Goal: Check status: Check status

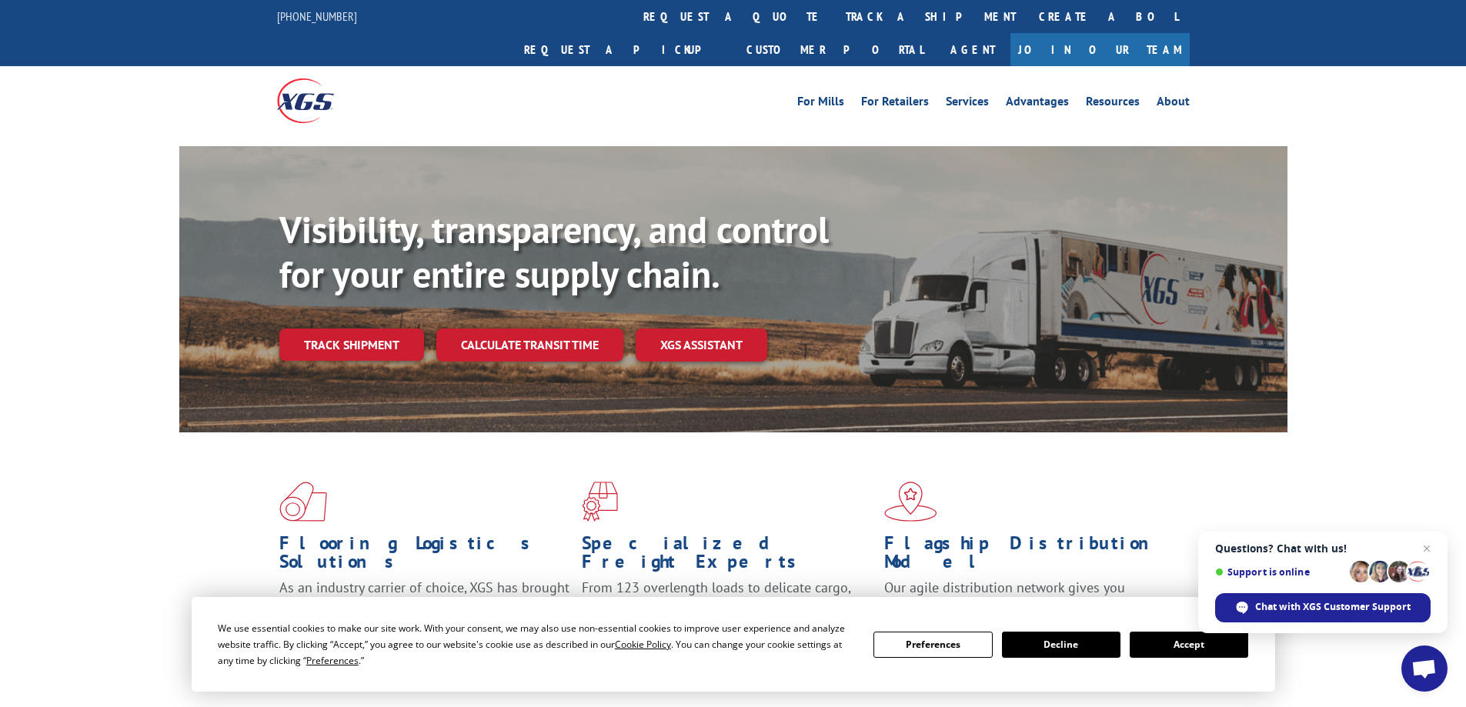
drag, startPoint x: 1428, startPoint y: 543, endPoint x: 1425, endPoint y: 531, distance: 12.7
click at [1428, 543] on span "Close chat" at bounding box center [1427, 548] width 18 height 18
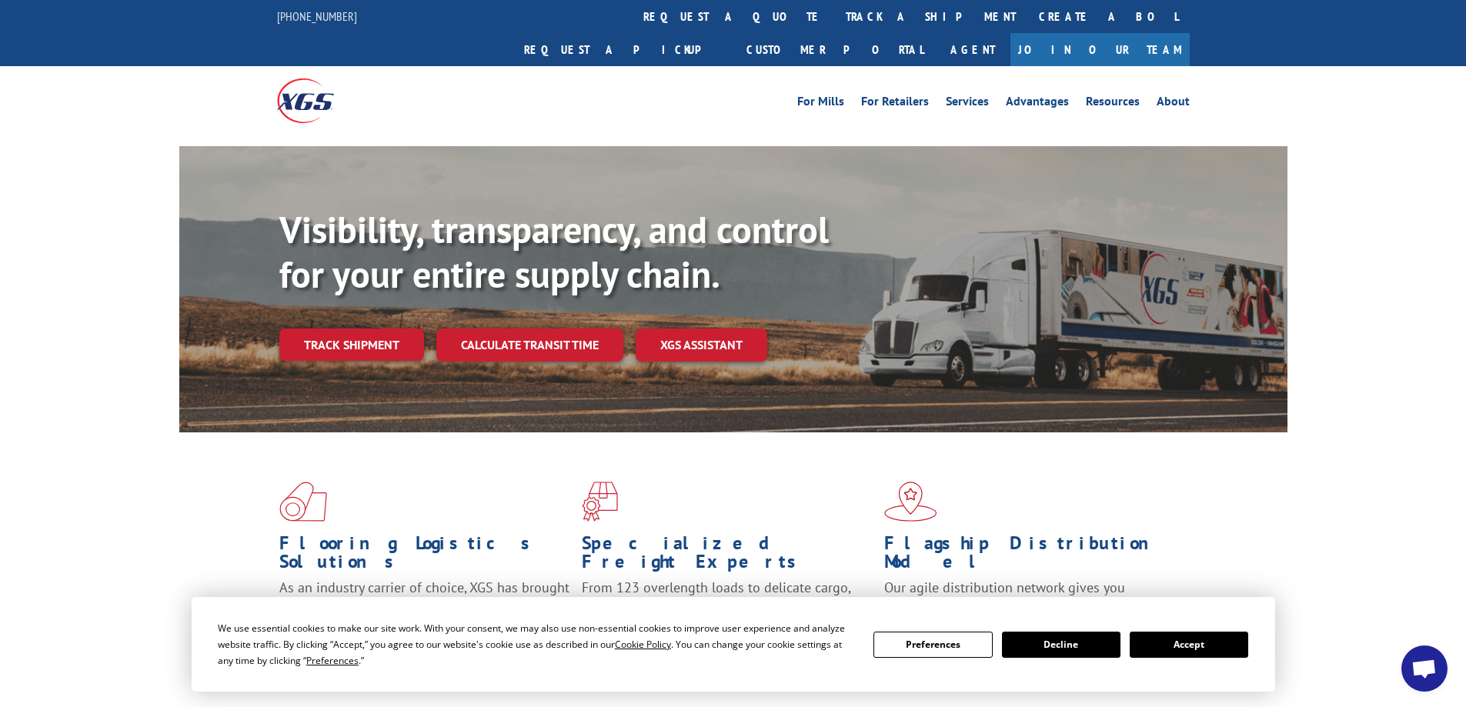
click at [1169, 642] on button "Accept" at bounding box center [1189, 645] width 119 height 26
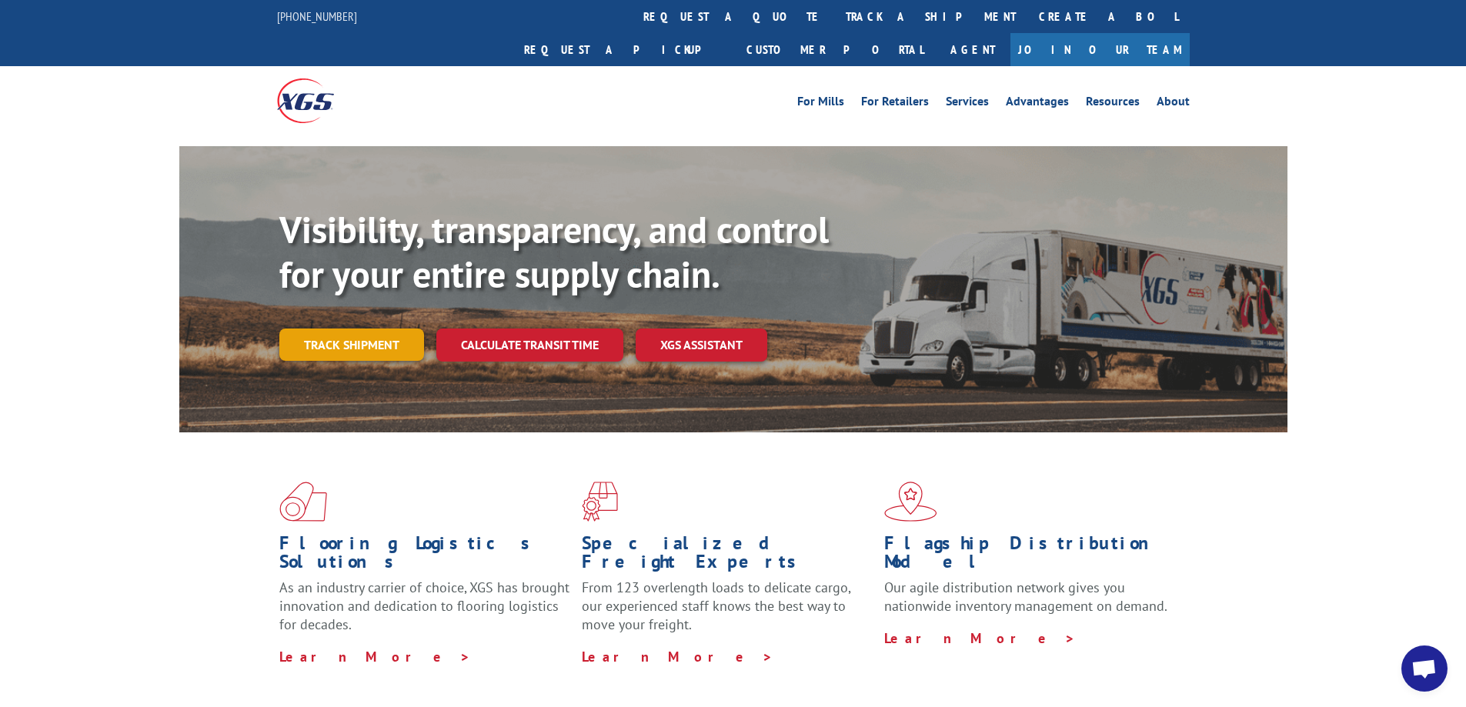
click at [357, 329] on link "Track shipment" at bounding box center [351, 345] width 145 height 32
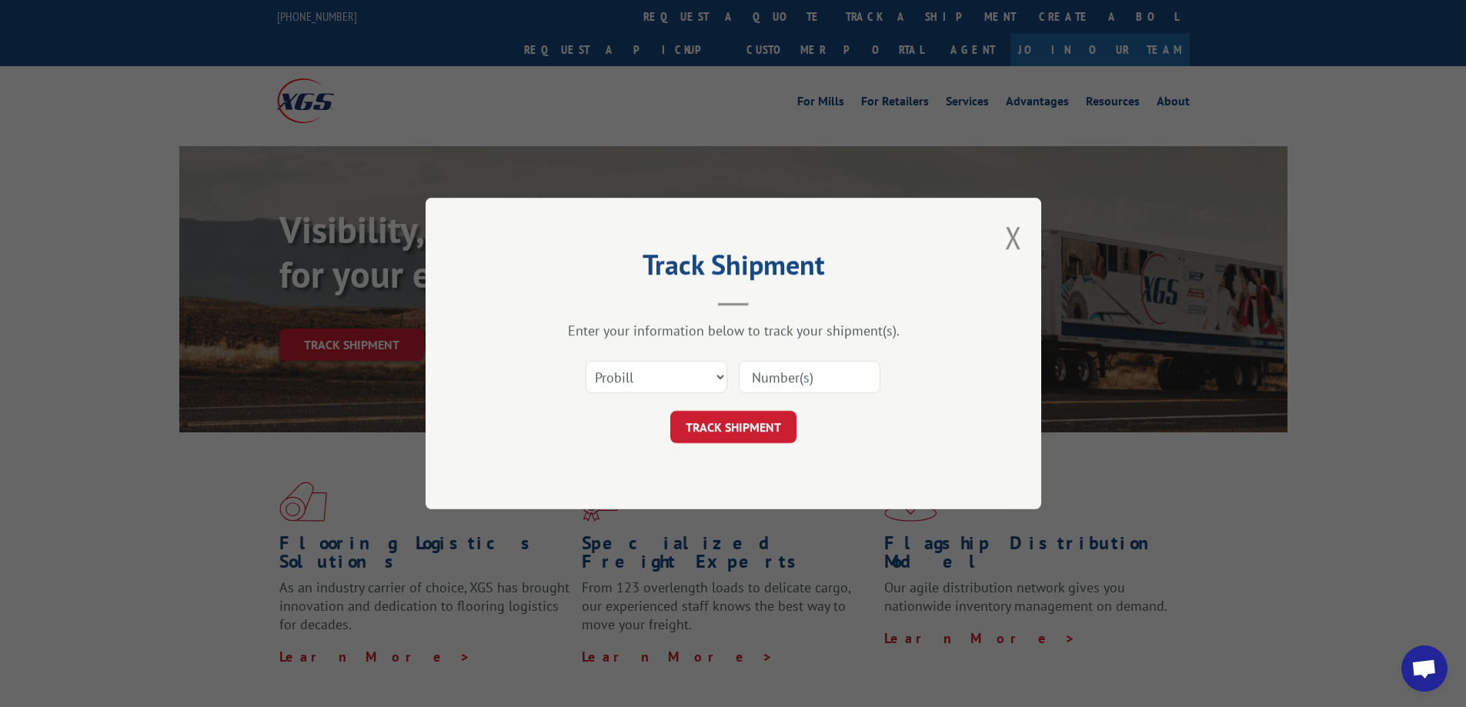
click at [833, 374] on input at bounding box center [810, 377] width 142 height 32
paste input "17622343"
type input "17622343"
click at [740, 420] on button "TRACK SHIPMENT" at bounding box center [733, 427] width 126 height 32
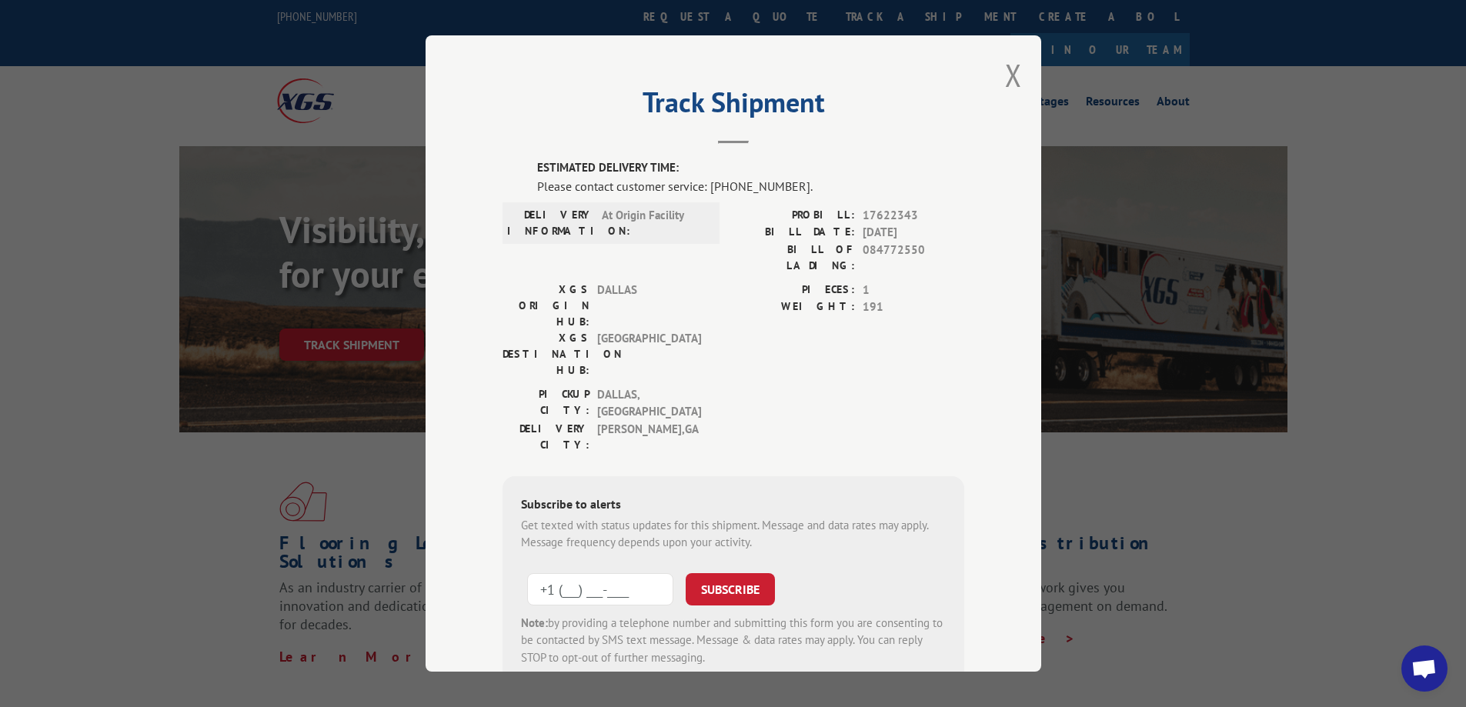
click at [591, 573] on input "+1 (___) ___-____" at bounding box center [600, 589] width 146 height 32
type input "[PHONE_NUMBER]"
click at [740, 573] on button "SUBSCRIBE" at bounding box center [730, 589] width 89 height 32
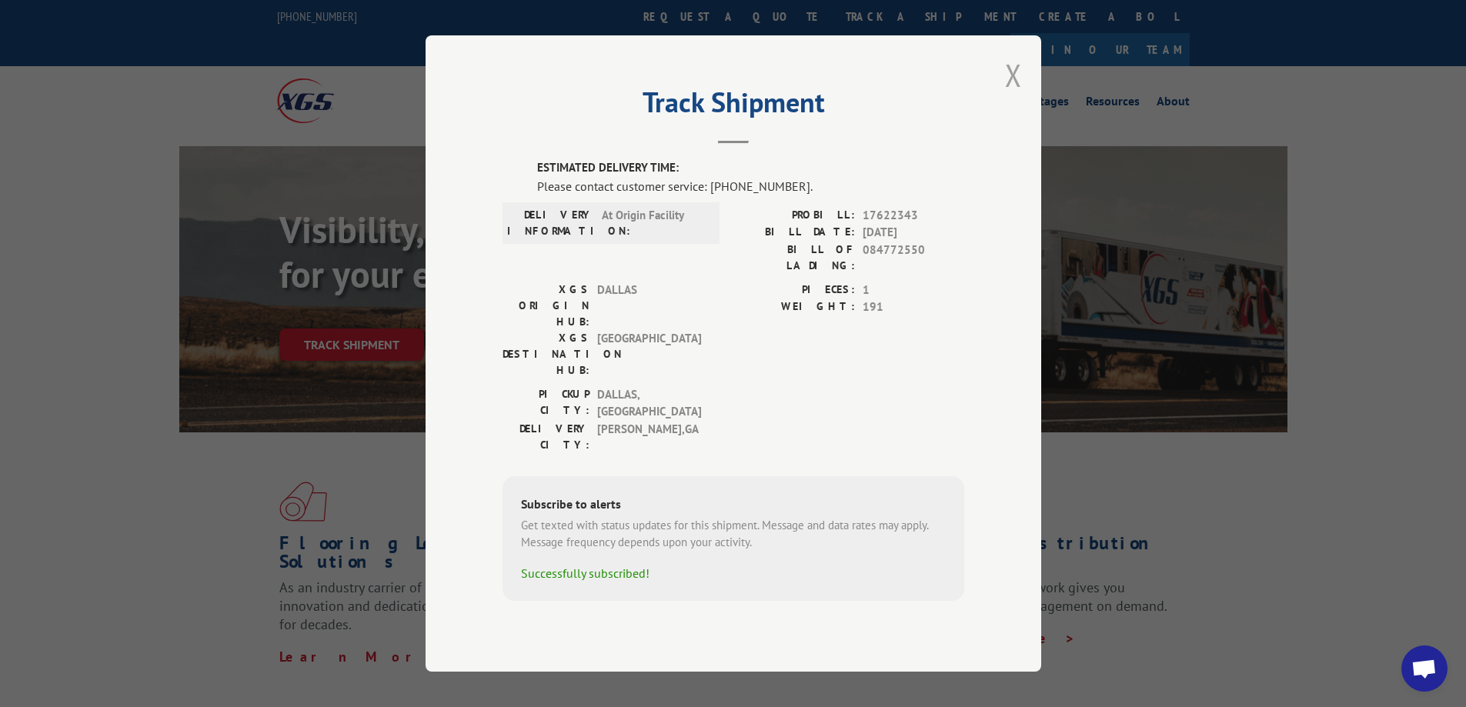
click at [1017, 95] on button "Close modal" at bounding box center [1013, 75] width 17 height 41
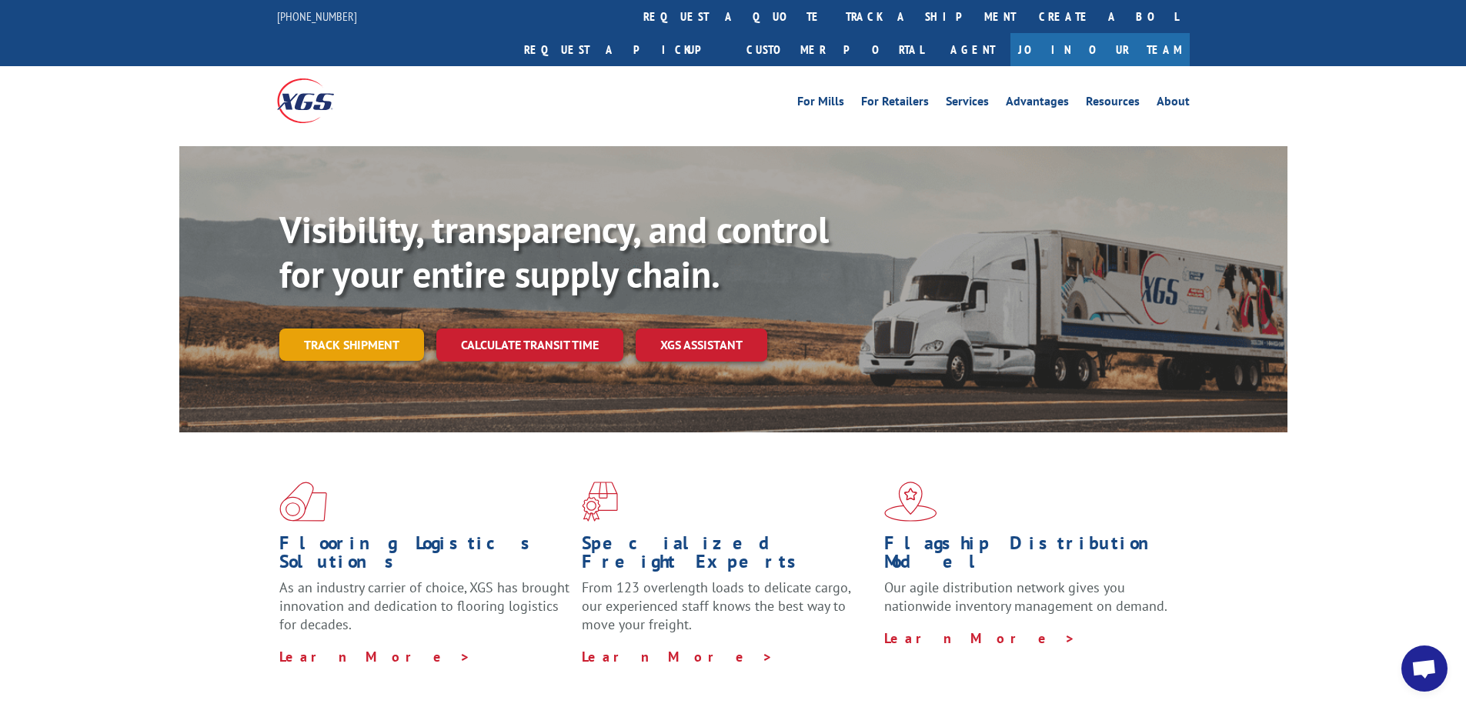
click at [362, 329] on link "Track shipment" at bounding box center [351, 345] width 145 height 32
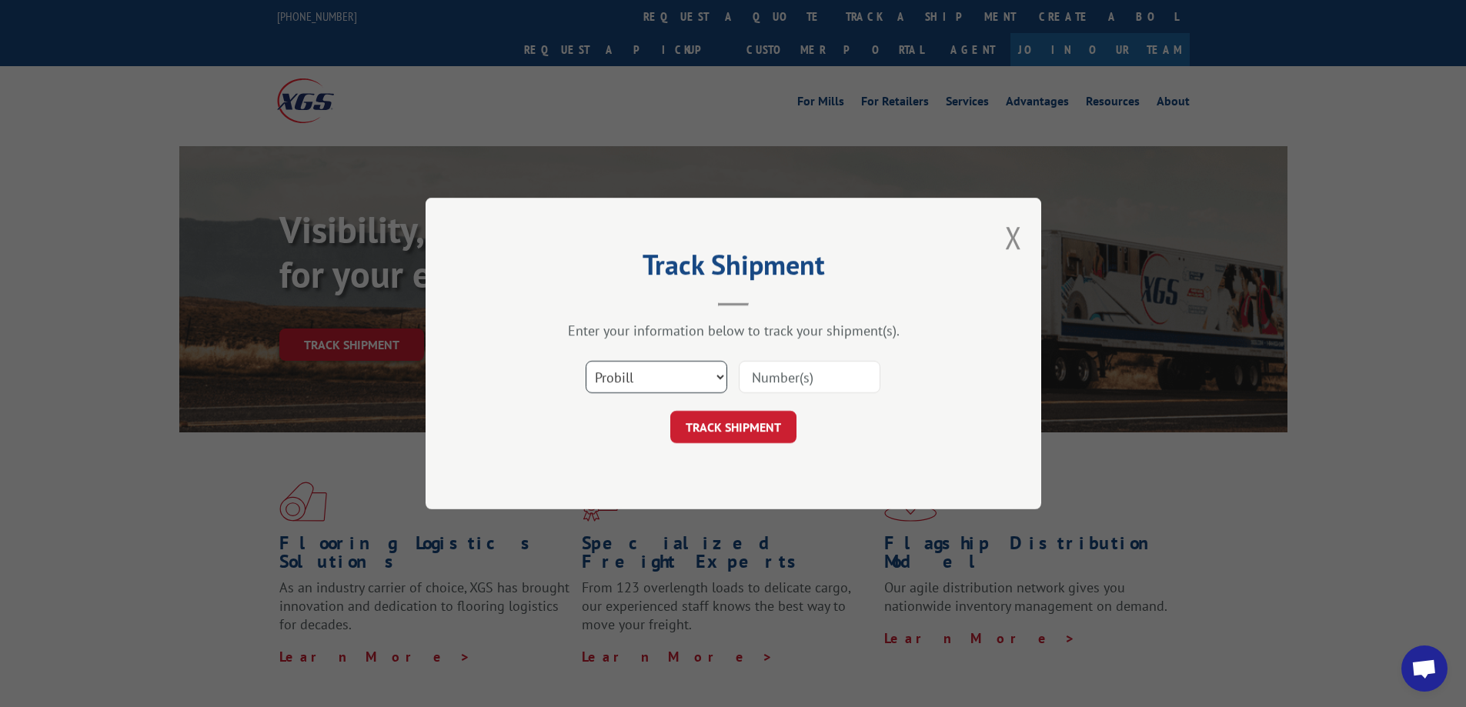
click at [717, 377] on select "Select category... Probill BOL PO" at bounding box center [657, 377] width 142 height 32
select select "bol"
click at [586, 361] on select "Select category... Probill BOL PO" at bounding box center [657, 377] width 142 height 32
click at [827, 372] on input at bounding box center [810, 377] width 142 height 32
paste input "17622343"
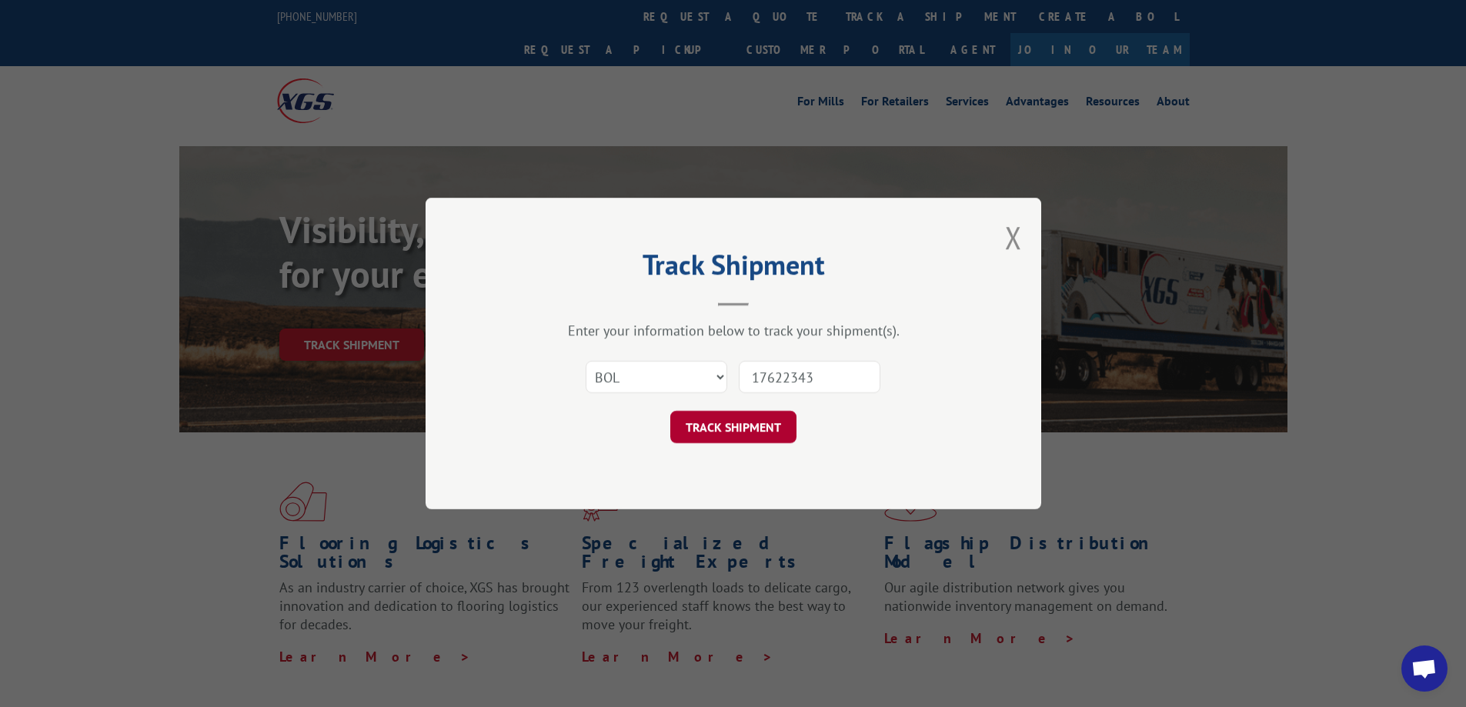
type input "17622343"
click at [723, 426] on button "TRACK SHIPMENT" at bounding box center [733, 427] width 126 height 32
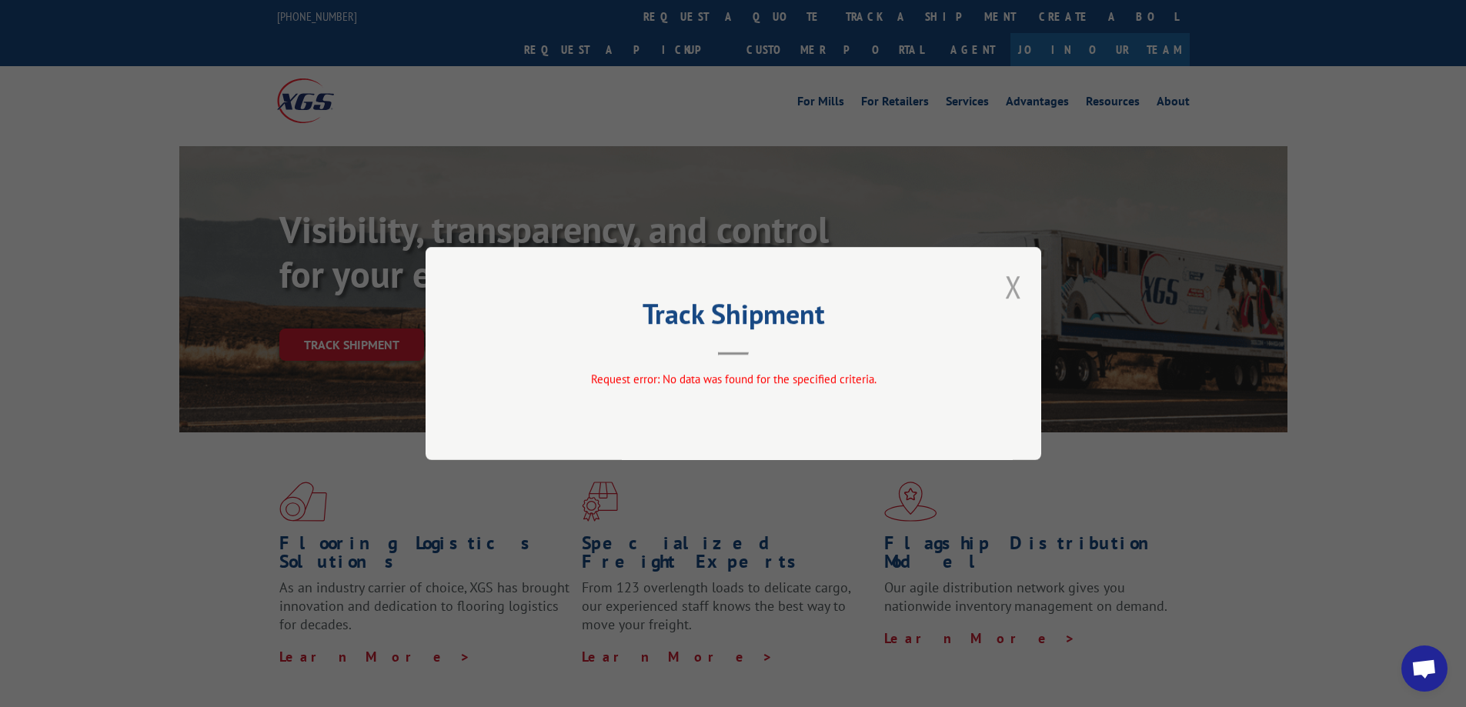
click at [1014, 286] on button "Close modal" at bounding box center [1013, 286] width 17 height 41
